Goal: Check status: Check status

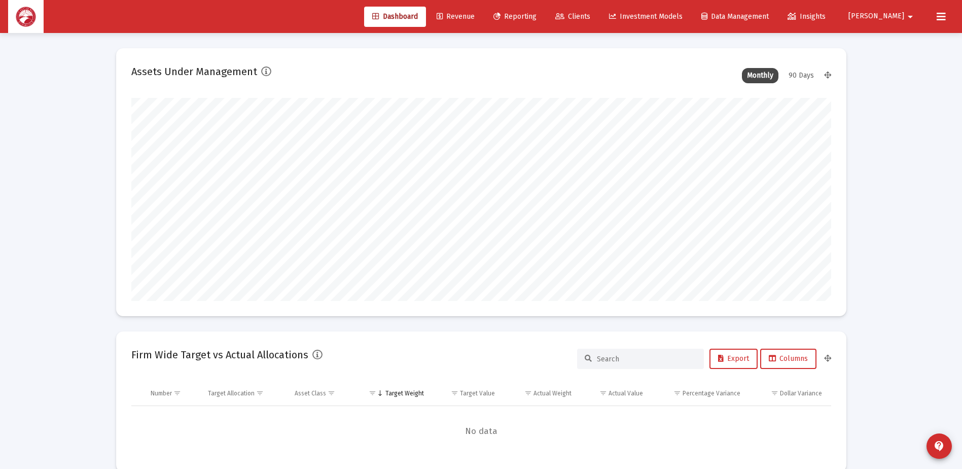
scroll to position [203, 377]
click at [537, 16] on span "Reporting" at bounding box center [514, 16] width 43 height 9
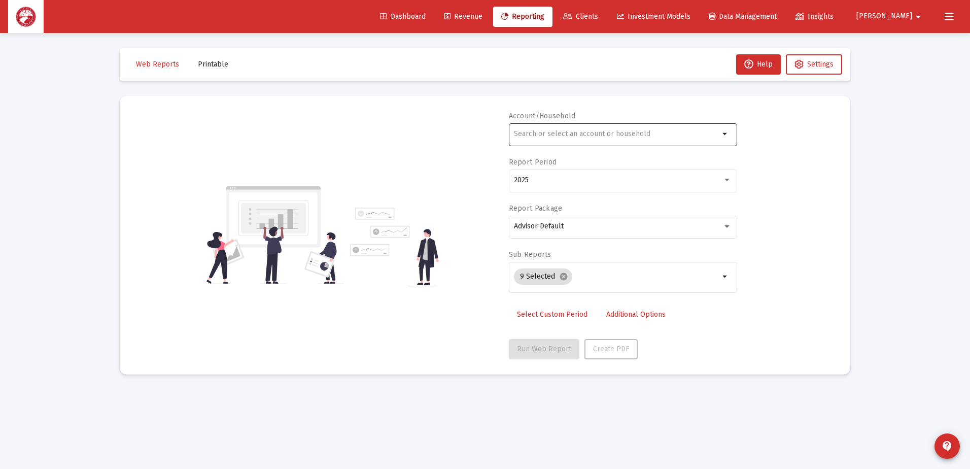
click at [640, 144] on div at bounding box center [616, 133] width 205 height 25
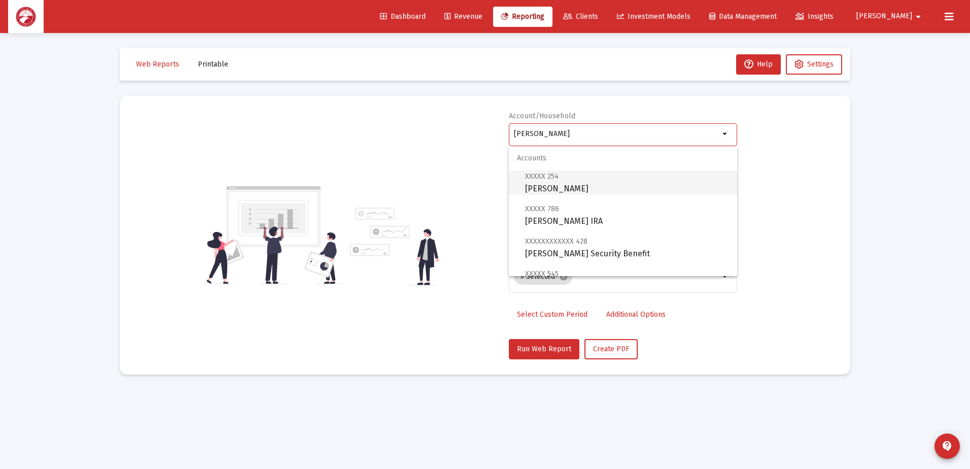
click at [606, 186] on span "XXXXX 254 [PERSON_NAME] Individual" at bounding box center [627, 182] width 204 height 25
type input "[PERSON_NAME]"
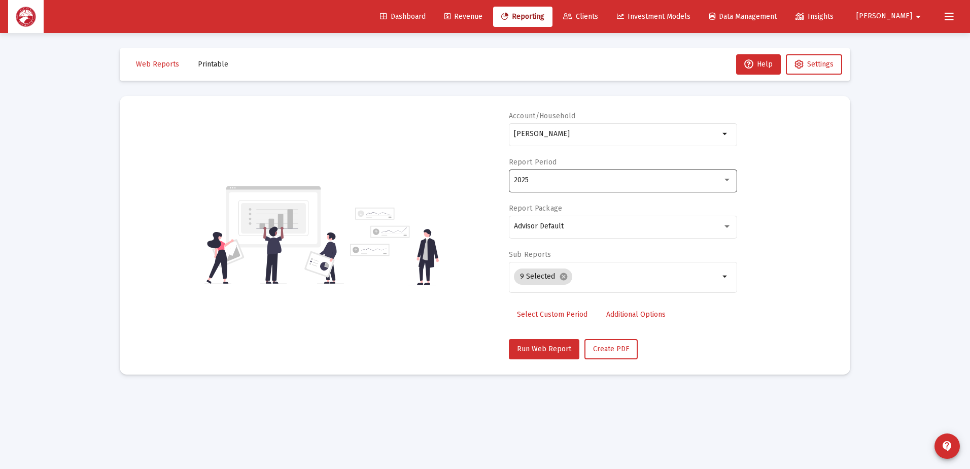
click at [593, 186] on div "2025" at bounding box center [623, 179] width 218 height 25
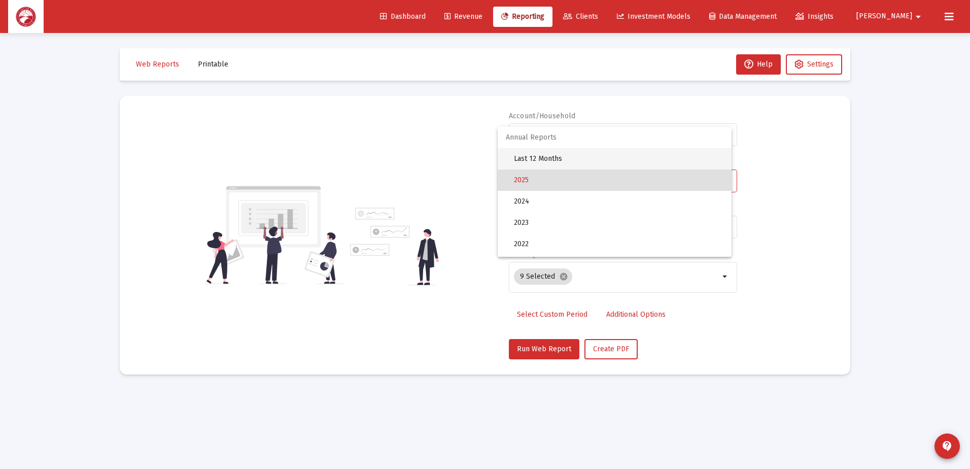
click at [576, 155] on span "Last 12 Months" at bounding box center [618, 158] width 209 height 21
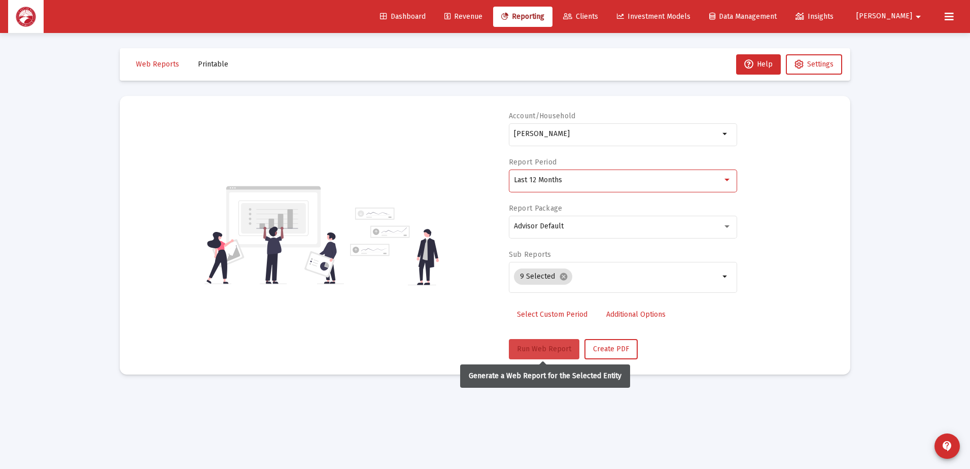
click at [552, 349] on span "Run Web Report" at bounding box center [544, 348] width 54 height 9
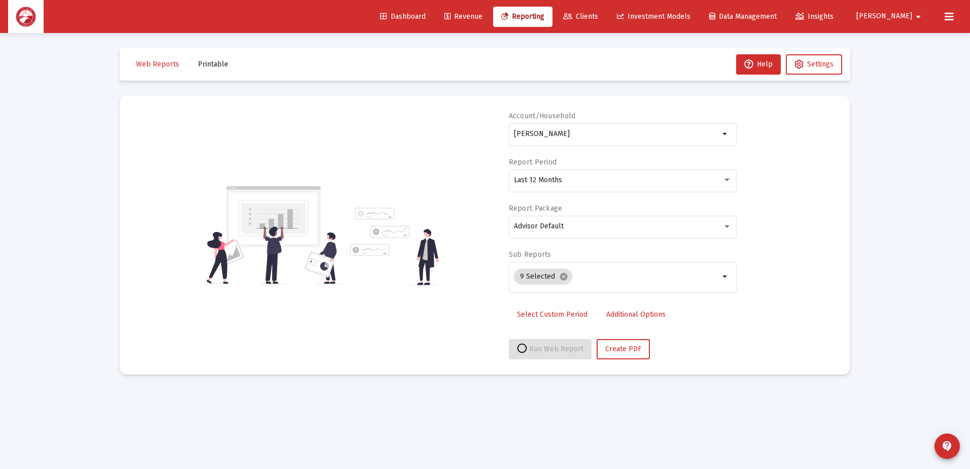
select select "View all"
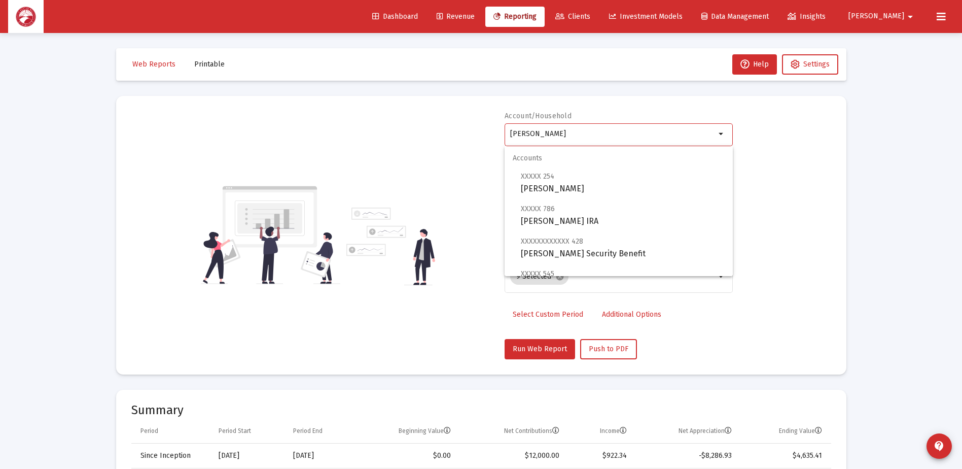
click at [699, 137] on input "[PERSON_NAME]" at bounding box center [612, 134] width 205 height 8
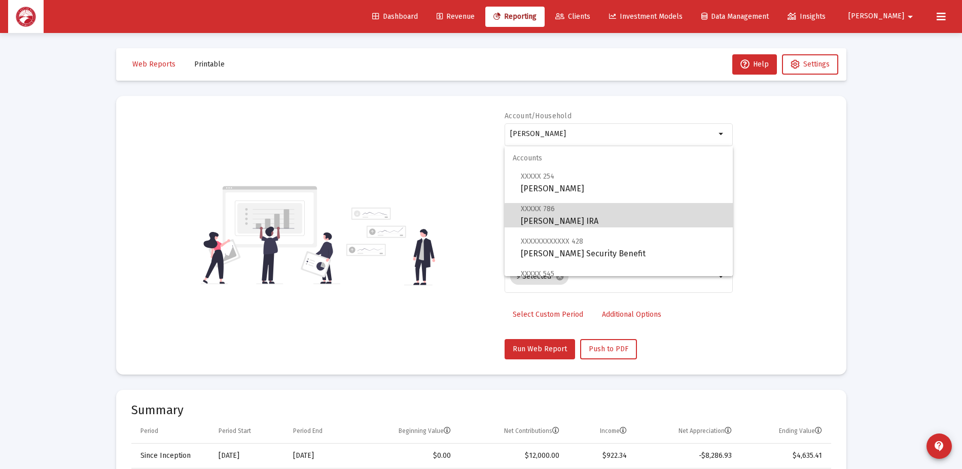
click at [652, 217] on span "XXXXX 786 [PERSON_NAME] Rollover [PERSON_NAME]" at bounding box center [623, 214] width 204 height 25
type input "[PERSON_NAME] IRA"
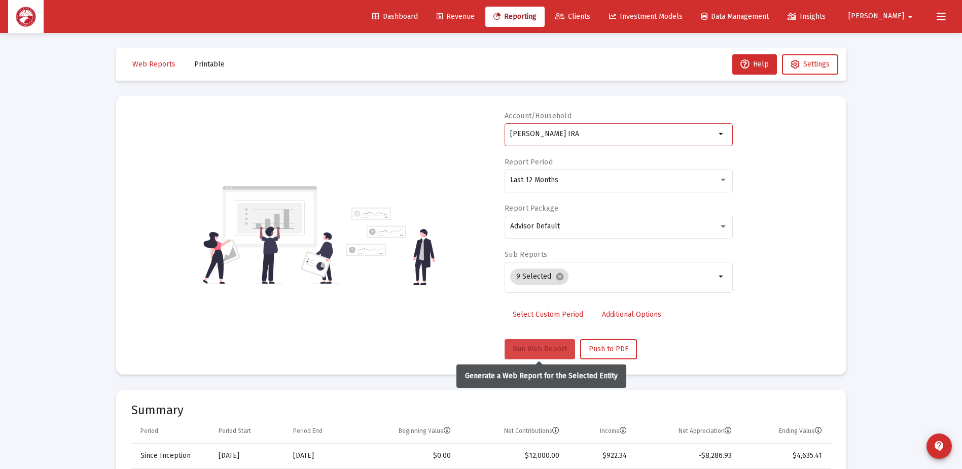
click at [534, 351] on span "Run Web Report" at bounding box center [540, 348] width 54 height 9
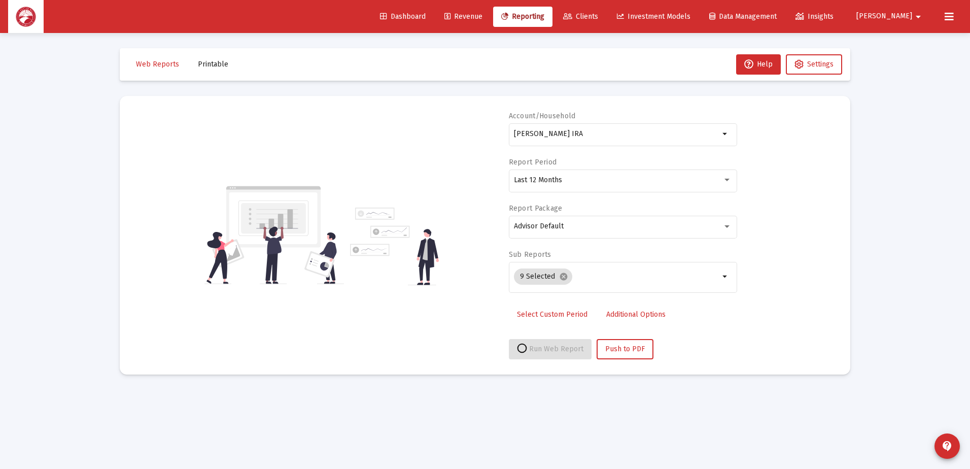
select select "View all"
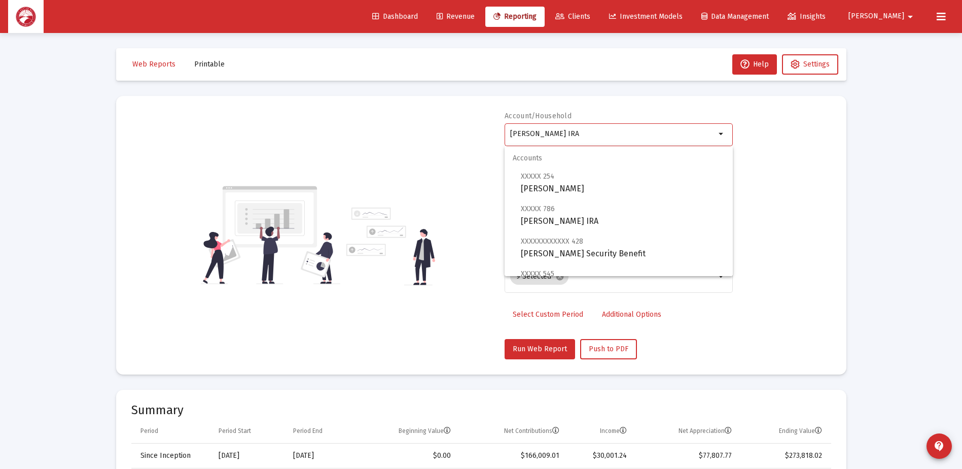
click at [619, 135] on input "[PERSON_NAME] IRA" at bounding box center [612, 134] width 205 height 8
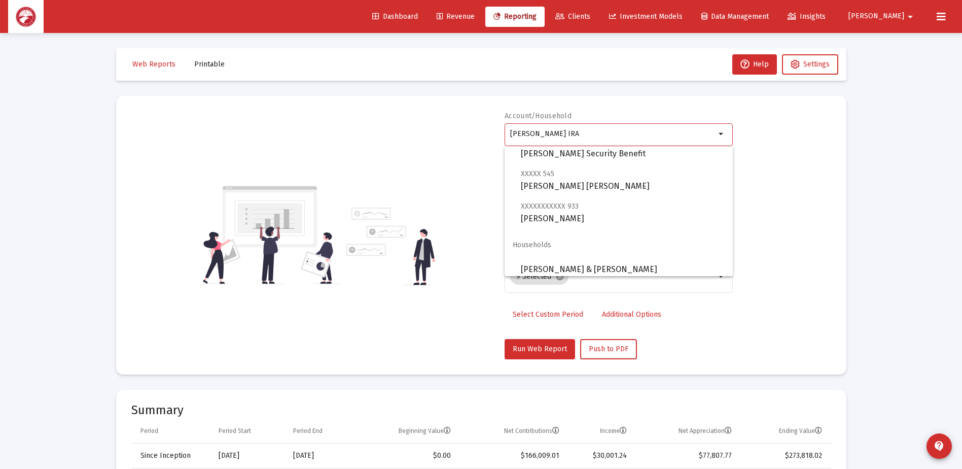
scroll to position [101, 0]
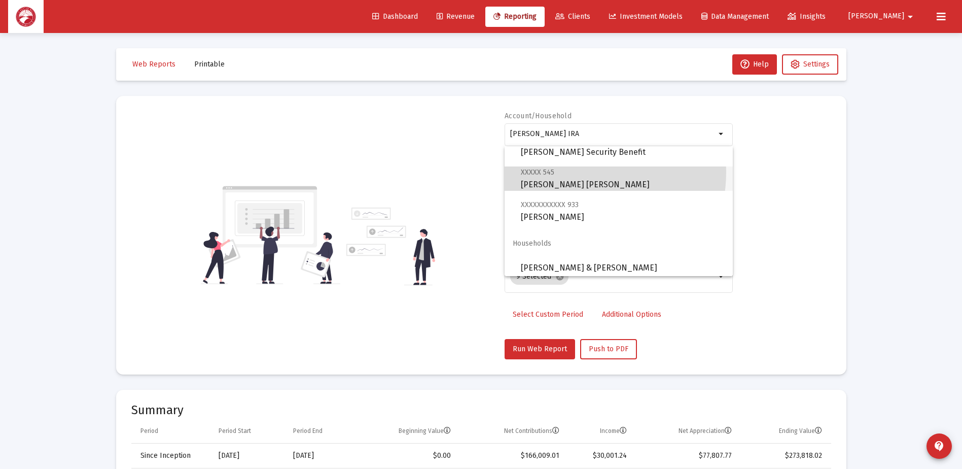
click at [575, 172] on span "XXXXX 545 [PERSON_NAME] [PERSON_NAME]" at bounding box center [623, 178] width 204 height 25
type input "[PERSON_NAME] [PERSON_NAME]"
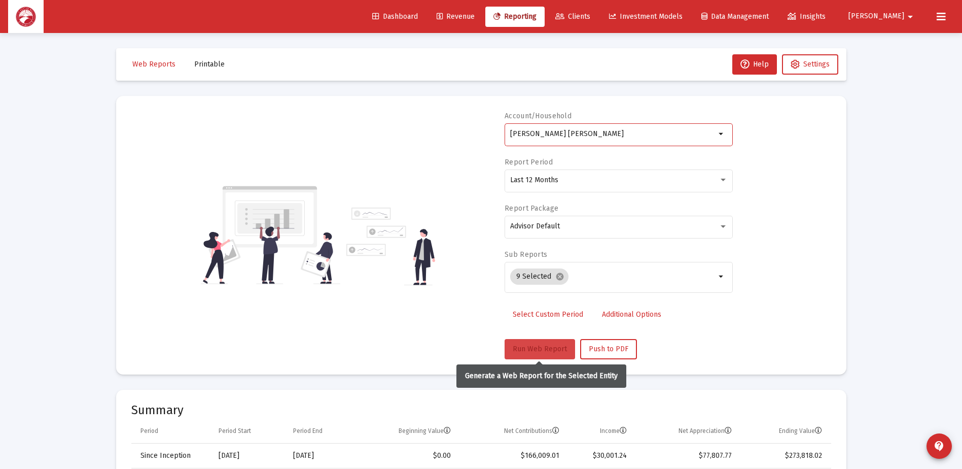
click at [553, 354] on button "Run Web Report" at bounding box center [540, 349] width 70 height 20
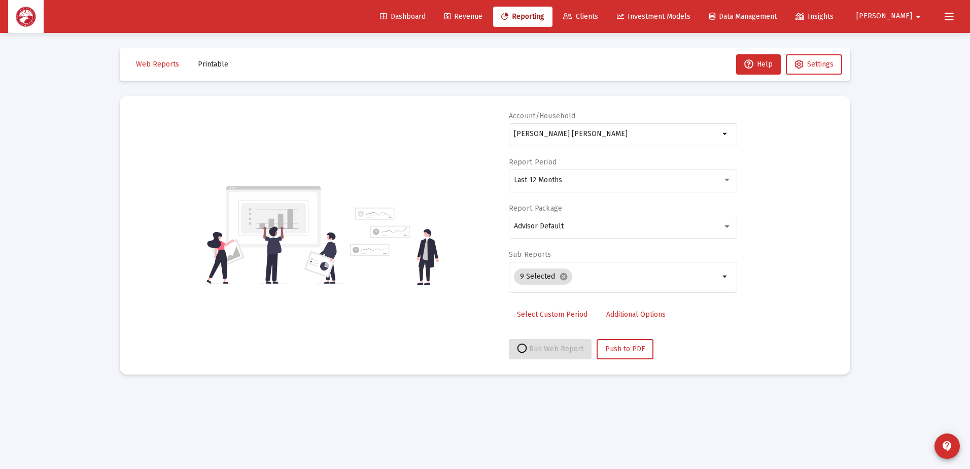
select select "View all"
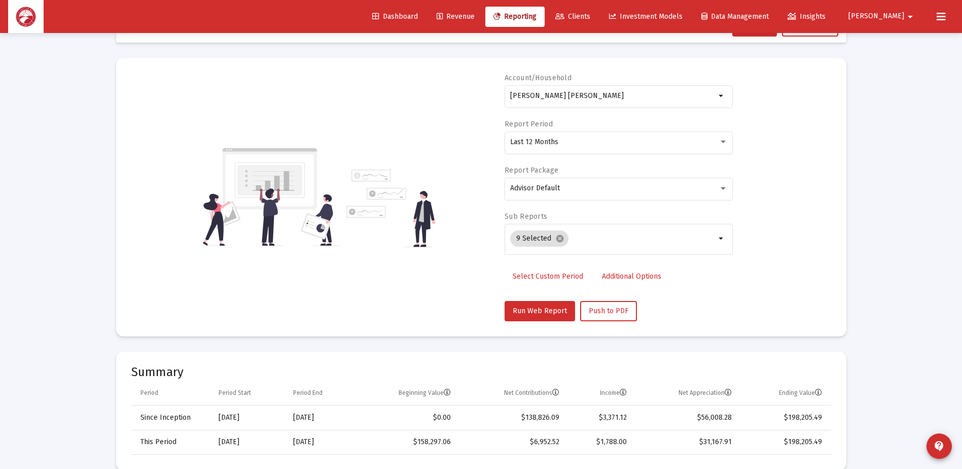
scroll to position [203, 0]
